Goal: Task Accomplishment & Management: Manage account settings

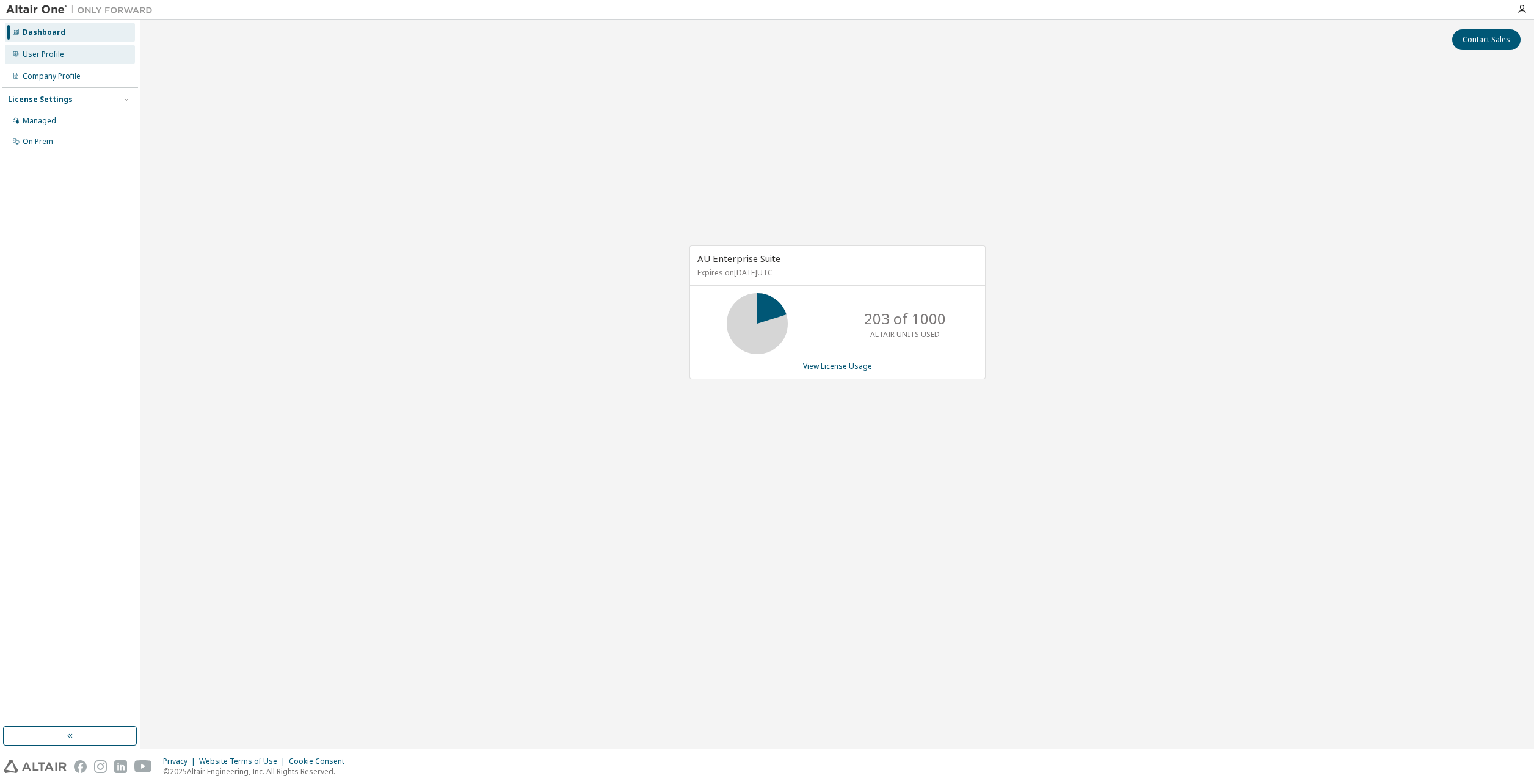
click at [81, 59] on div "User Profile" at bounding box center [70, 54] width 130 height 19
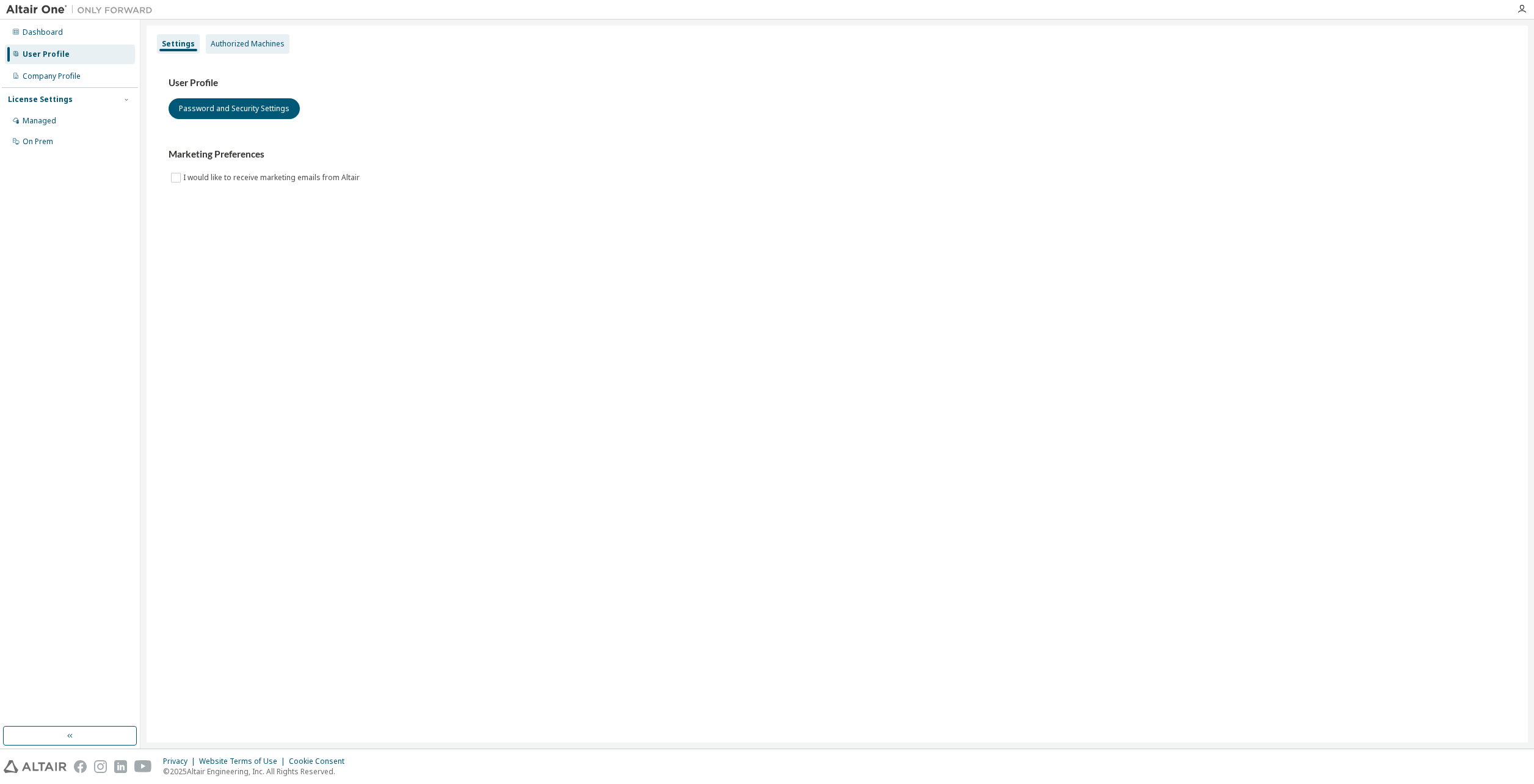
click at [252, 47] on div "Authorized Machines" at bounding box center [247, 44] width 74 height 10
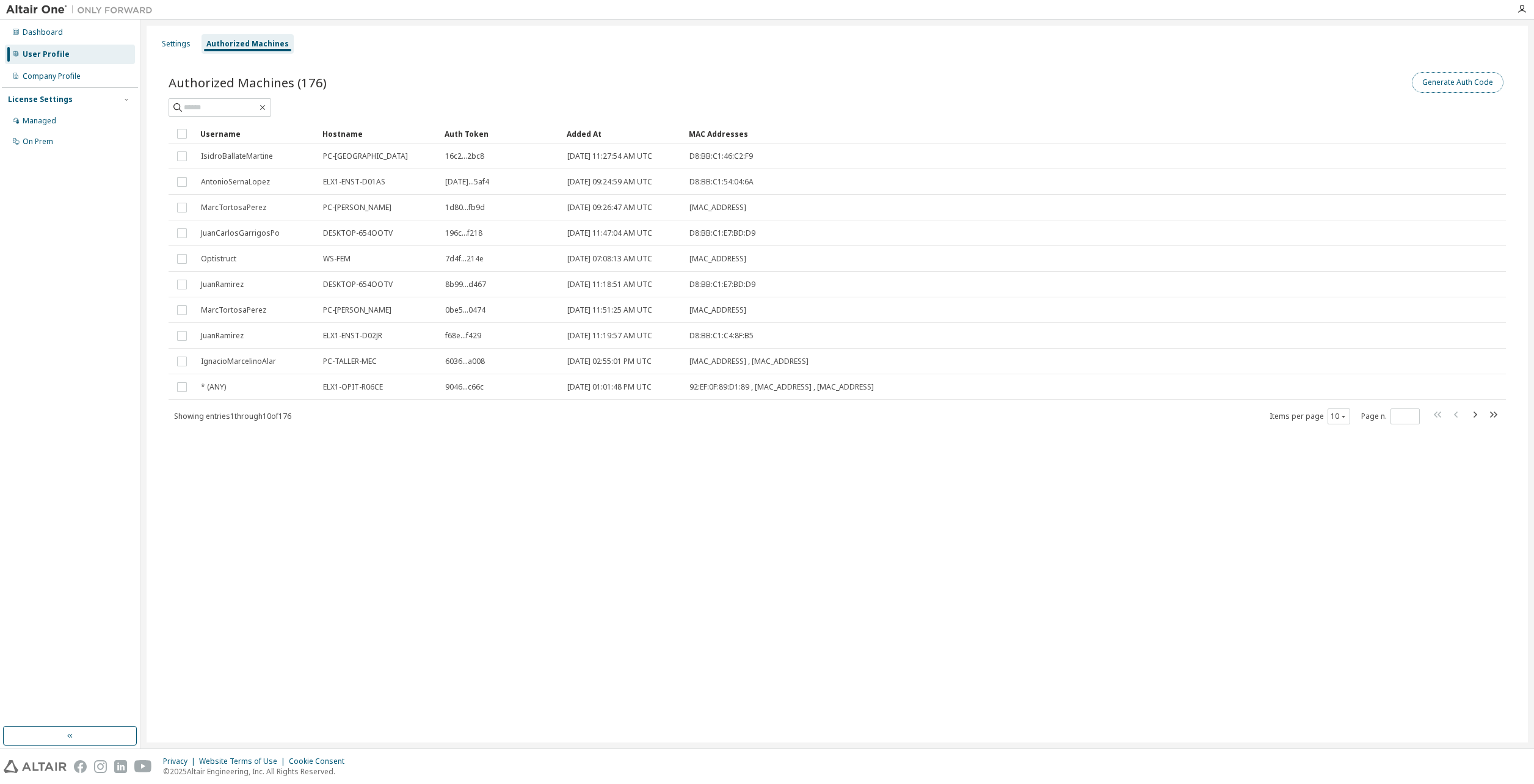
click at [1455, 85] on button "Generate Auth Code" at bounding box center [1457, 82] width 92 height 21
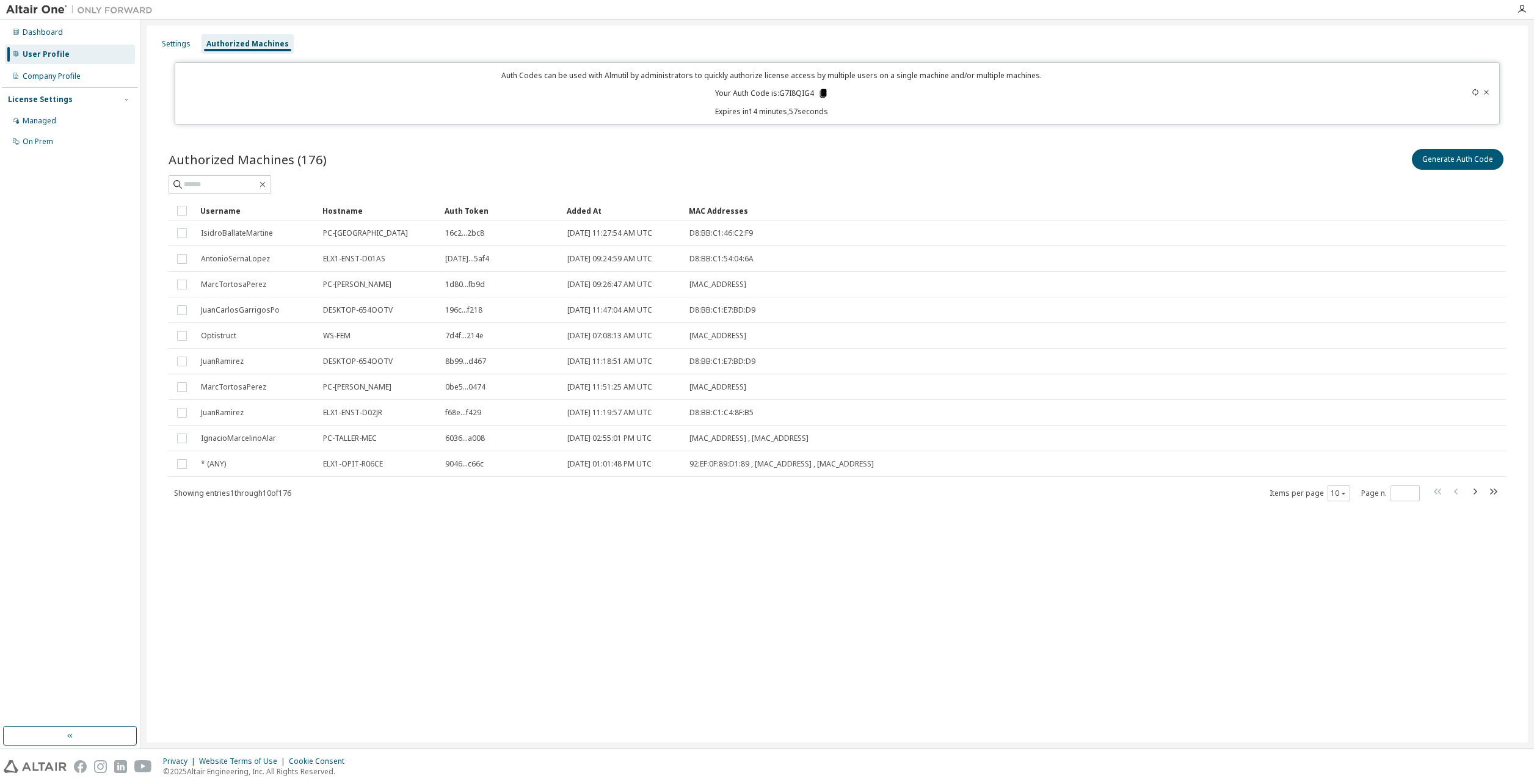
click at [824, 95] on icon at bounding box center [822, 92] width 6 height 8
